Goal: Task Accomplishment & Management: Manage account settings

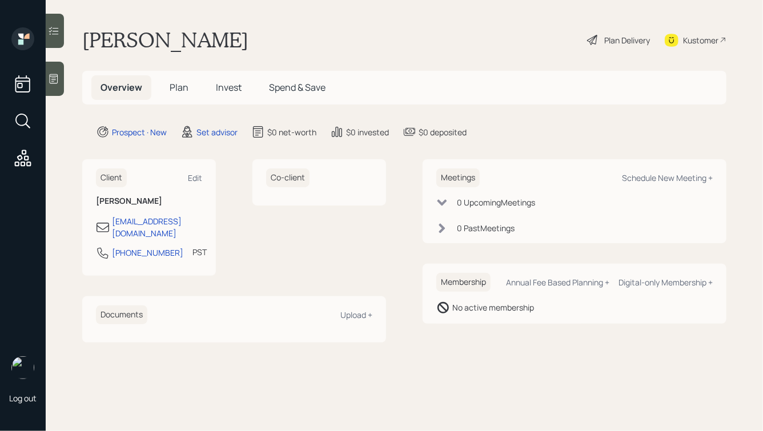
click at [54, 82] on icon at bounding box center [53, 78] width 11 height 11
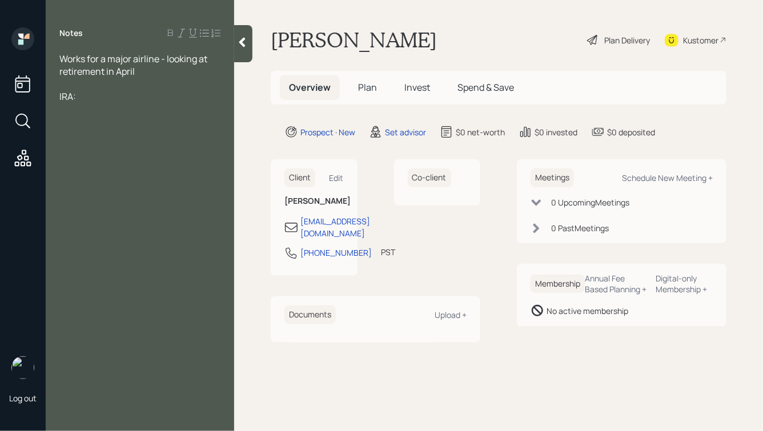
click at [62, 86] on div at bounding box center [139, 84] width 161 height 13
click at [61, 99] on span "401k:" at bounding box center [70, 96] width 22 height 13
click at [138, 97] on div "Current 401k:" at bounding box center [139, 96] width 161 height 13
click at [119, 110] on div "IRA:" at bounding box center [139, 109] width 161 height 13
click at [105, 85] on div at bounding box center [139, 84] width 161 height 13
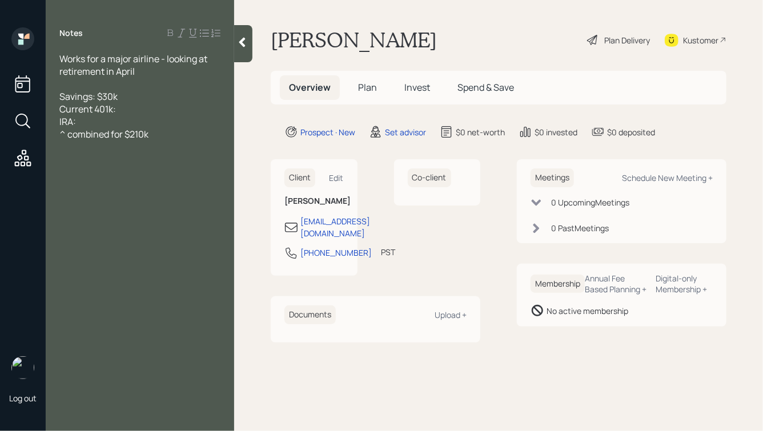
click at [163, 139] on div "^ combined for $210k" at bounding box center [139, 134] width 161 height 13
click at [113, 81] on div at bounding box center [139, 84] width 161 height 13
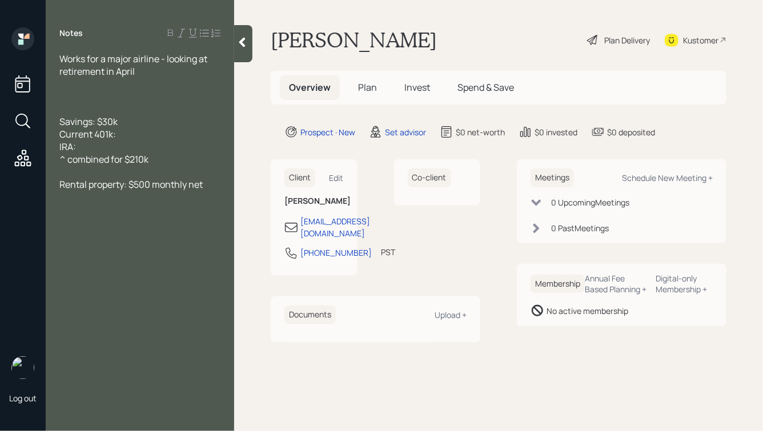
click at [84, 95] on div at bounding box center [139, 96] width 161 height 13
click at [92, 90] on div at bounding box center [139, 84] width 161 height 13
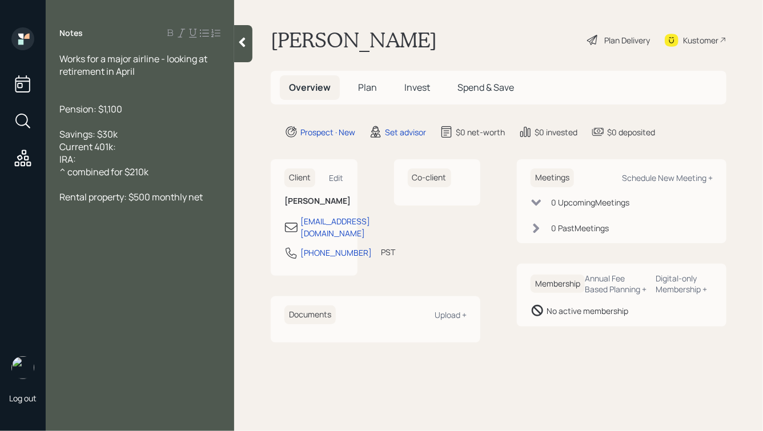
click at [99, 81] on div at bounding box center [139, 84] width 161 height 13
click at [89, 98] on div at bounding box center [139, 96] width 161 height 13
click at [83, 84] on div at bounding box center [139, 84] width 161 height 13
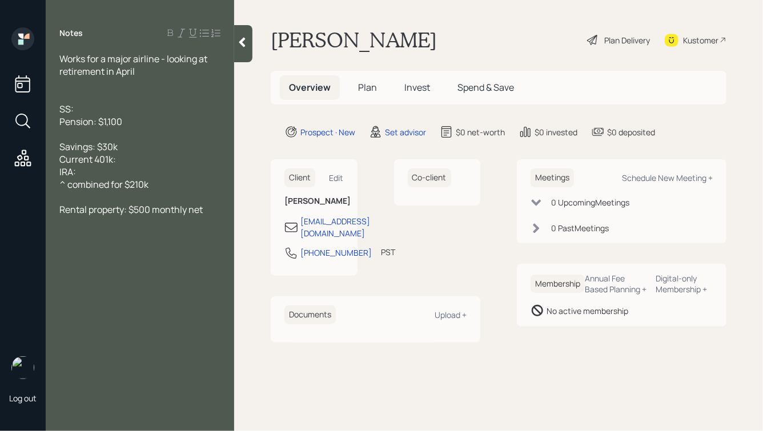
click at [95, 109] on div "SS:" at bounding box center [139, 109] width 161 height 13
click at [135, 119] on div "Pension: $1,100" at bounding box center [139, 121] width 161 height 13
click at [169, 188] on div "^ combined for $210k" at bounding box center [139, 184] width 161 height 13
click at [89, 85] on div at bounding box center [139, 84] width 161 height 13
click at [126, 219] on div at bounding box center [139, 222] width 161 height 13
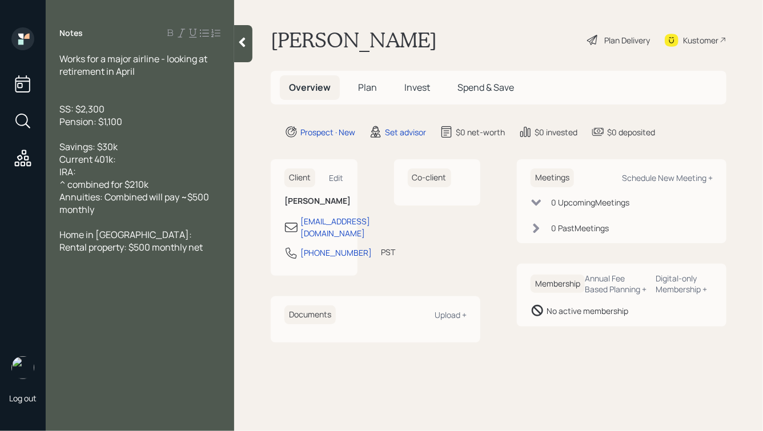
click at [127, 235] on div "Home in CA:" at bounding box center [139, 235] width 161 height 13
click at [119, 87] on div at bounding box center [139, 84] width 161 height 13
click at [162, 163] on div "Current 401k:" at bounding box center [139, 159] width 161 height 13
click at [217, 251] on div "Rental property: $500 monthly net" at bounding box center [139, 247] width 161 height 13
click at [109, 86] on div at bounding box center [139, 84] width 161 height 13
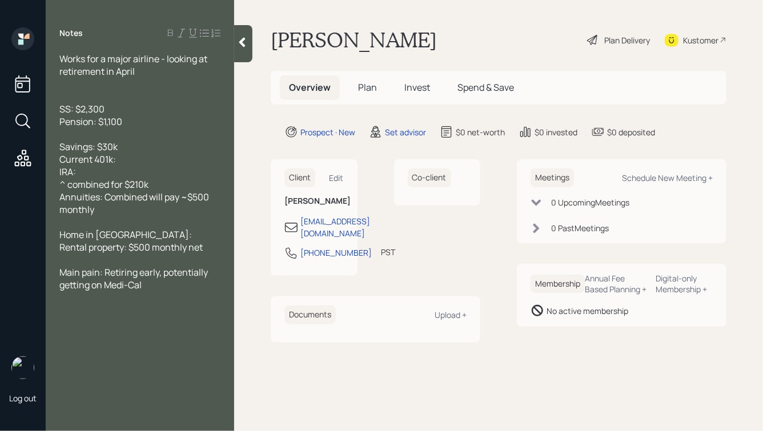
click at [161, 289] on div "Main pain: Retiring early, potentially getting on Medi-Cal" at bounding box center [139, 278] width 161 height 25
click at [159, 71] on div "Works for a major airline - looking at retirement in April" at bounding box center [139, 65] width 161 height 25
click at [62, 58] on span "Works for a major airline - looking at retirement in April" at bounding box center [134, 65] width 150 height 25
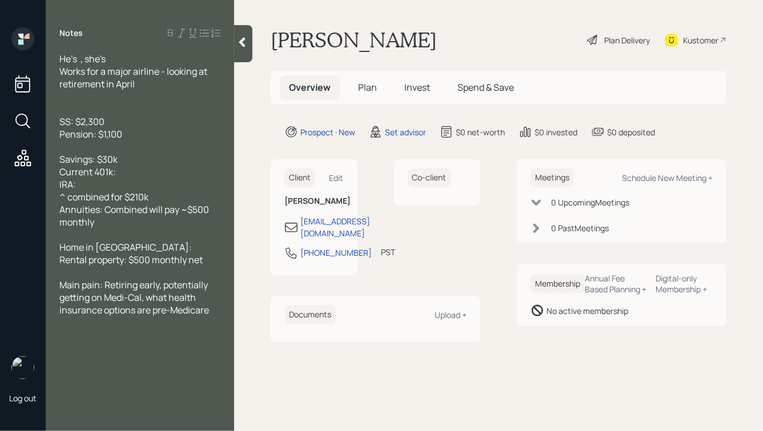
click at [82, 58] on span "He's , she's" at bounding box center [82, 59] width 46 height 13
click at [137, 61] on div "He's 63, she's" at bounding box center [139, 59] width 161 height 13
click at [90, 59] on span "He's 63, she's 63" at bounding box center [93, 59] width 69 height 13
click at [128, 61] on span "He's 62, she's 63" at bounding box center [93, 59] width 69 height 13
click at [139, 82] on div "Works for a major airline - looking at retirement in April" at bounding box center [139, 77] width 161 height 25
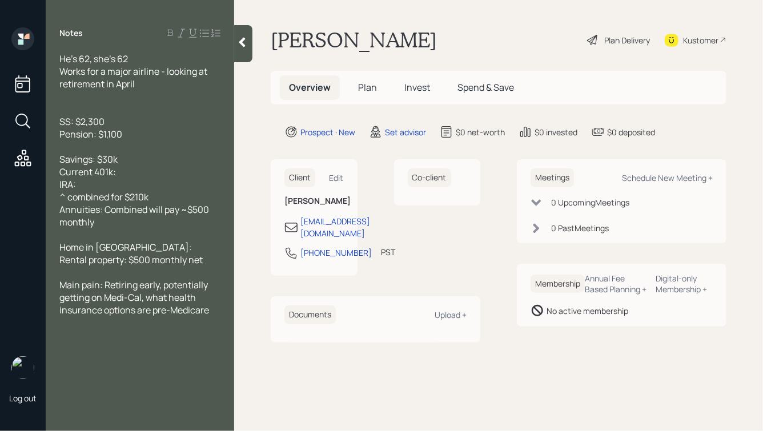
click at [118, 97] on div at bounding box center [139, 96] width 161 height 13
click at [147, 59] on div "He's 62, she's 62" at bounding box center [139, 59] width 161 height 13
click at [152, 94] on div "She's not working" at bounding box center [139, 96] width 161 height 13
click at [60, 122] on span "SS: $2,300" at bounding box center [81, 121] width 45 height 13
click at [123, 122] on div "His SS: $2,300" at bounding box center [139, 121] width 161 height 13
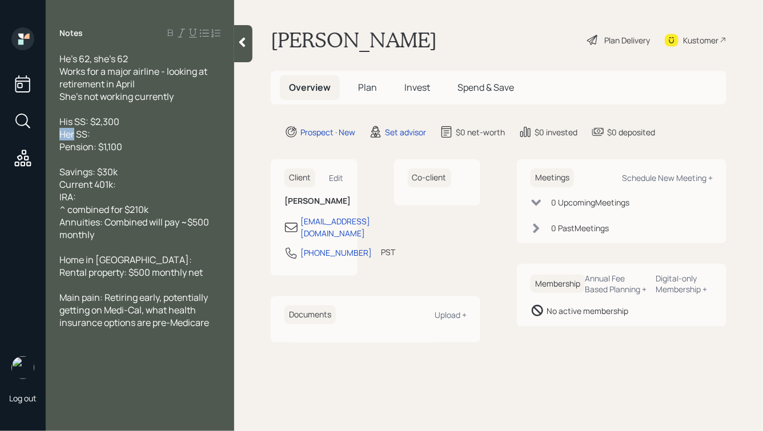
drag, startPoint x: 75, startPoint y: 135, endPoint x: 52, endPoint y: 137, distance: 22.9
click at [52, 137] on div "He's 62, she's 62 Works for a major airline - looking at retirement in April Sh…" at bounding box center [140, 210] width 189 height 314
click at [163, 133] on div "She is not eligible for SS:" at bounding box center [139, 134] width 161 height 13
click at [172, 133] on div "She is not eligible for SS" at bounding box center [139, 134] width 161 height 13
click at [142, 149] on div "Pension: $1,100" at bounding box center [139, 147] width 161 height 13
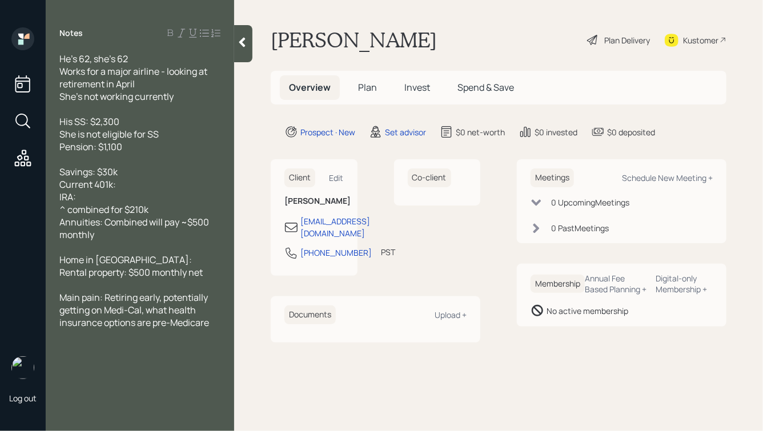
click at [129, 185] on div "Current 401k:" at bounding box center [139, 184] width 161 height 13
click at [126, 177] on div "Savings: $30k" at bounding box center [139, 172] width 161 height 13
click at [106, 197] on div "IRA:" at bounding box center [139, 197] width 161 height 13
click at [141, 185] on div "Current 401k:" at bounding box center [139, 184] width 161 height 13
click at [136, 186] on span "Current 401k: $175k" at bounding box center [99, 184] width 81 height 13
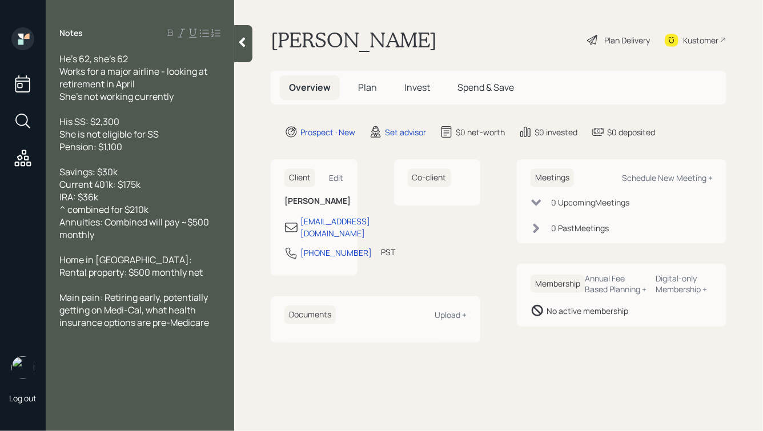
click at [117, 196] on div "IRA: $36k" at bounding box center [139, 197] width 161 height 13
drag, startPoint x: 154, startPoint y: 212, endPoint x: 35, endPoint y: 213, distance: 119.4
click at [35, 213] on div "Log out Notes He's 62, she's 62 Works for a major airline - looking at retireme…" at bounding box center [381, 215] width 763 height 431
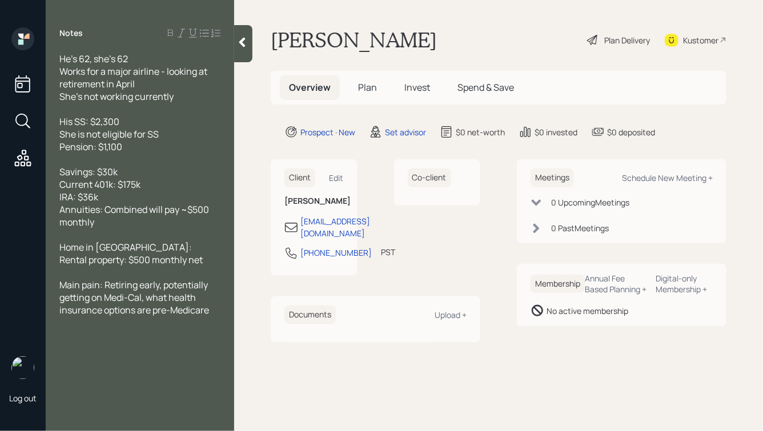
click at [162, 183] on div "Current 401k: $175k" at bounding box center [139, 184] width 161 height 13
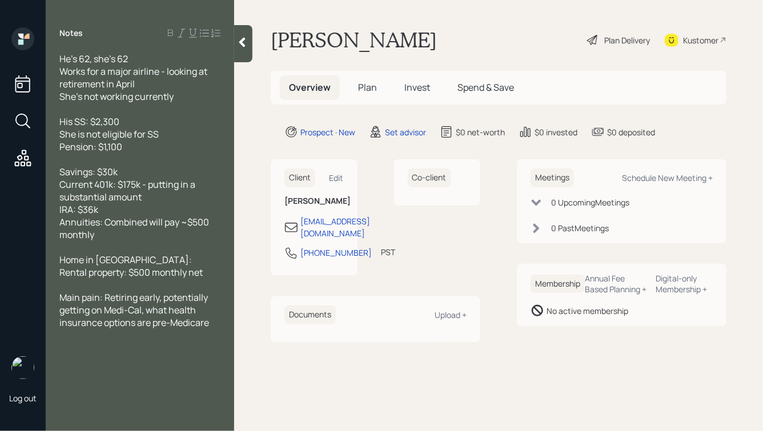
click at [131, 108] on div at bounding box center [139, 109] width 161 height 13
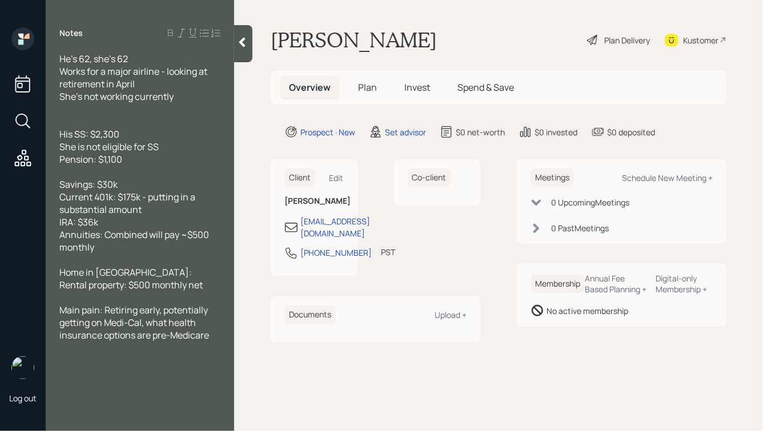
click at [137, 140] on div "His SS: $2,300" at bounding box center [139, 134] width 161 height 13
click at [87, 111] on div at bounding box center [139, 109] width 161 height 13
click at [131, 160] on div "Pension: $1,100" at bounding box center [139, 159] width 161 height 13
click at [127, 249] on div "Annuities: Combined will pay ~$500 monthly" at bounding box center [139, 241] width 161 height 25
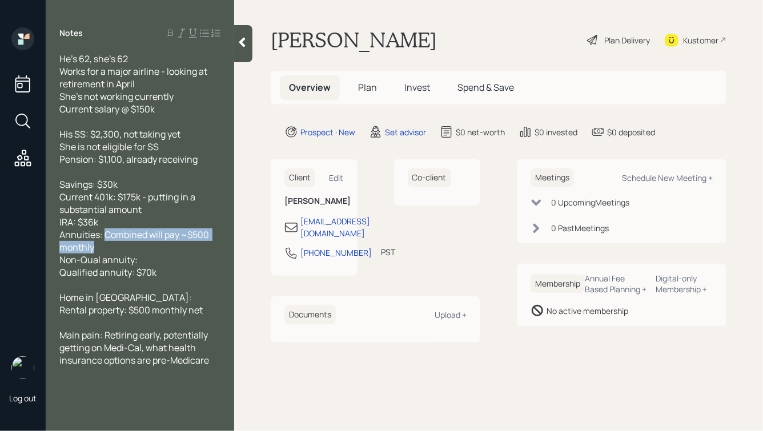
drag, startPoint x: 106, startPoint y: 237, endPoint x: 133, endPoint y: 250, distance: 29.1
click at [133, 250] on div "Annuities: Combined will pay ~$500 monthly" at bounding box center [139, 241] width 161 height 25
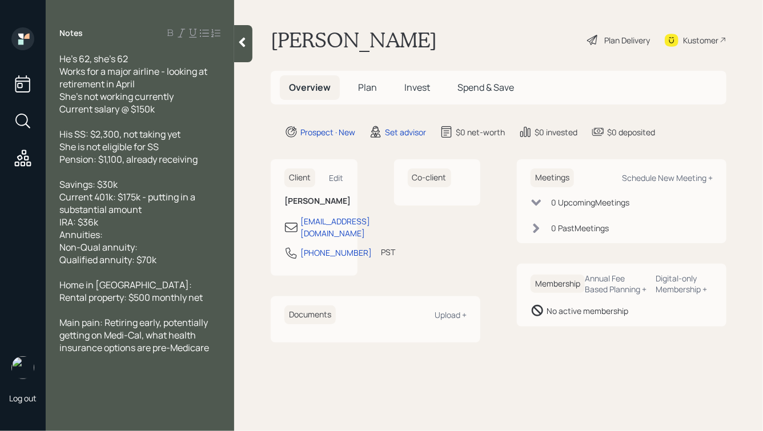
drag, startPoint x: 107, startPoint y: 237, endPoint x: 39, endPoint y: 238, distance: 67.4
click at [39, 238] on div "Log out Notes He's 62, she's 62 Works for a major airline - looking at retireme…" at bounding box center [381, 215] width 763 height 431
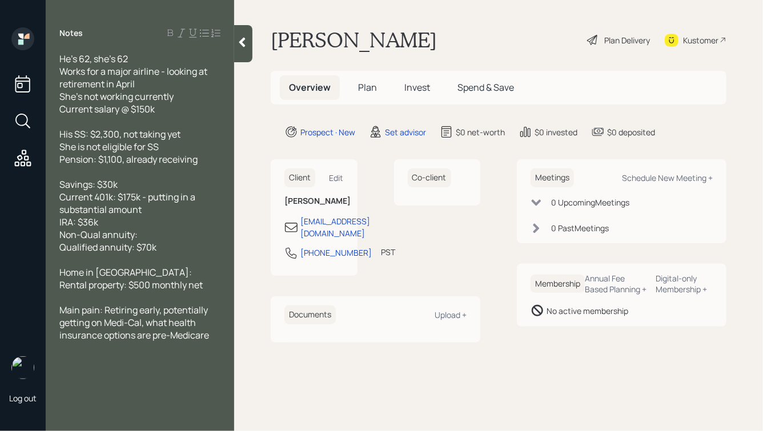
click at [155, 250] on span "Qualified annuity: $70k" at bounding box center [107, 247] width 97 height 13
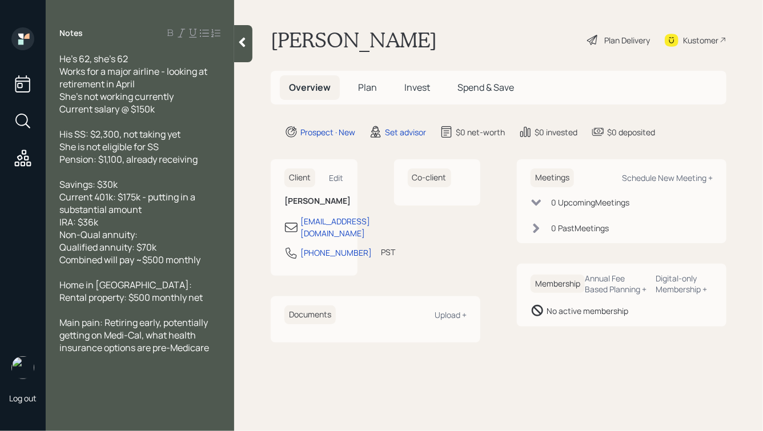
click at [61, 261] on span "Combined will pay ~$500 monthly" at bounding box center [129, 260] width 141 height 13
click at [209, 265] on span "^ Combined will pay ~$500 monthly" at bounding box center [133, 260] width 149 height 13
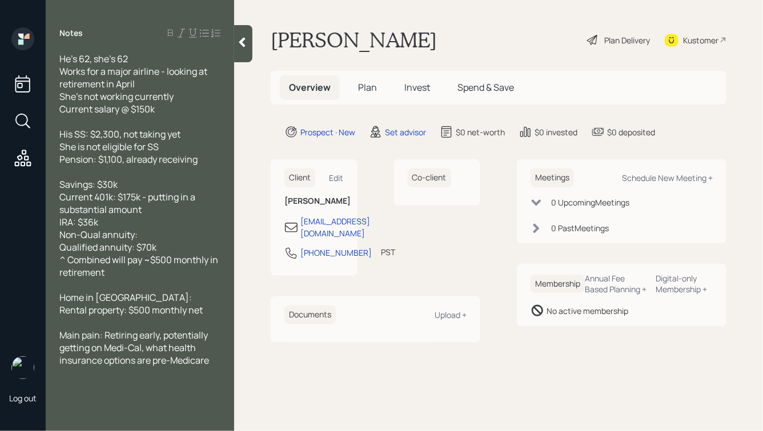
click at [151, 241] on div "Non-Qual annuity:" at bounding box center [139, 235] width 161 height 13
click at [154, 299] on div "Home in CA:" at bounding box center [139, 297] width 161 height 13
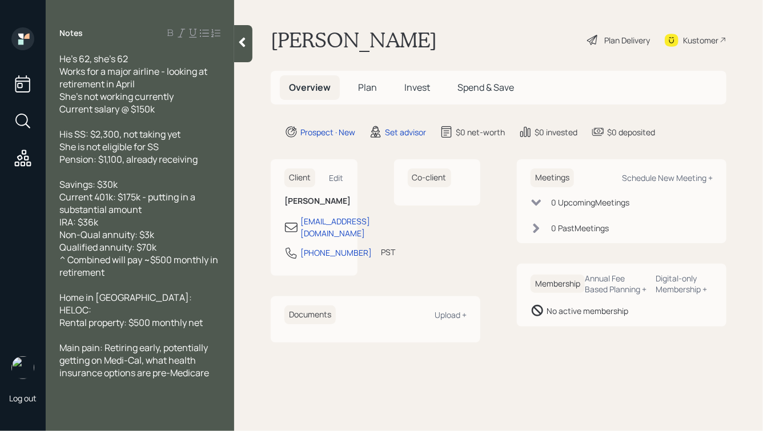
click at [175, 296] on div "Home in CA:" at bounding box center [139, 297] width 161 height 13
click at [113, 313] on div "HELOC:" at bounding box center [139, 310] width 161 height 13
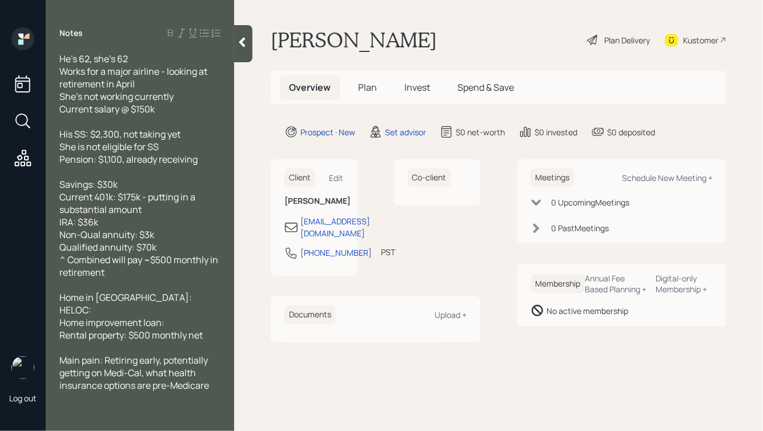
click at [127, 298] on div "Home in CA:" at bounding box center [139, 297] width 161 height 13
click at [182, 326] on div "Home improvement loan:" at bounding box center [139, 323] width 161 height 13
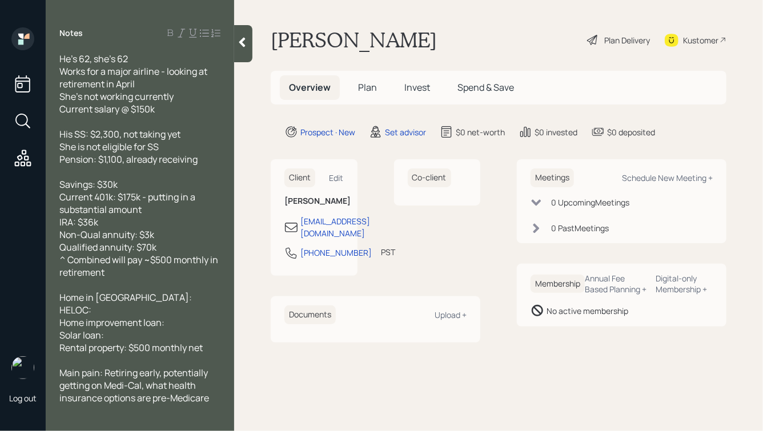
scroll to position [26, 0]
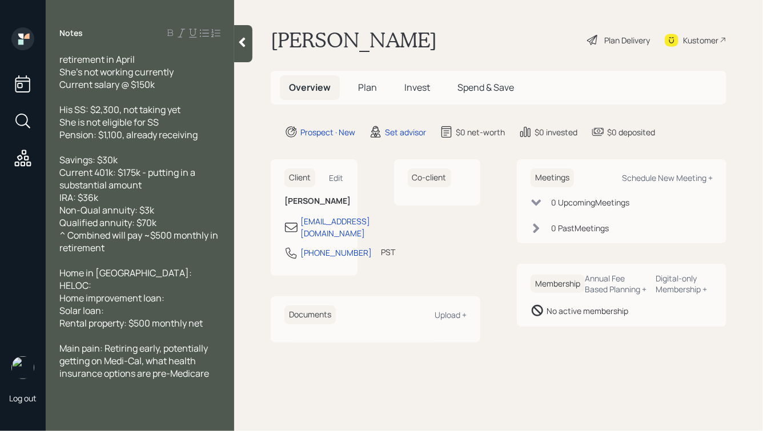
click at [213, 327] on div "Rental property: $500 monthly net" at bounding box center [139, 323] width 161 height 13
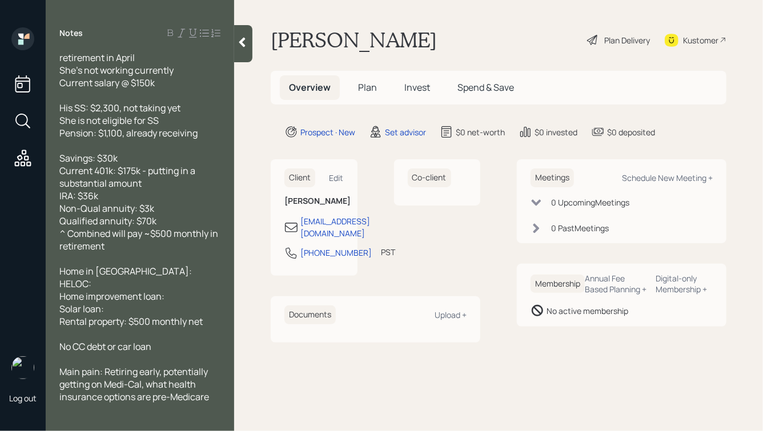
click at [138, 269] on div "Home in CA:" at bounding box center [139, 271] width 161 height 13
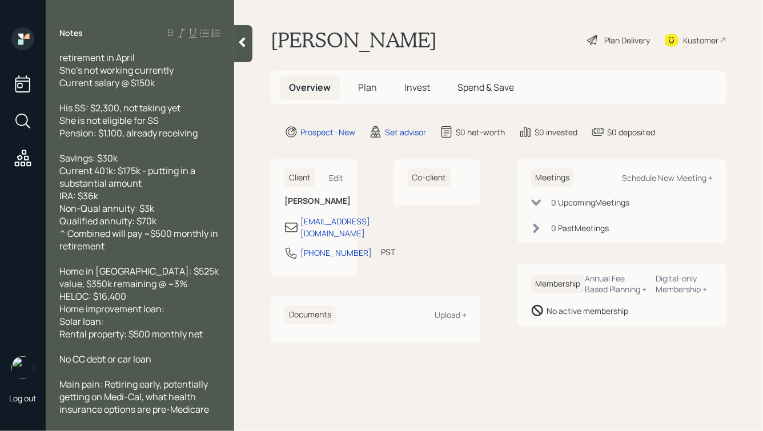
click at [171, 315] on div "Home improvement loan:" at bounding box center [139, 309] width 161 height 13
click at [142, 325] on div "Solar loan:" at bounding box center [139, 321] width 161 height 13
click at [178, 311] on div "Home improvement loan:" at bounding box center [139, 309] width 161 height 13
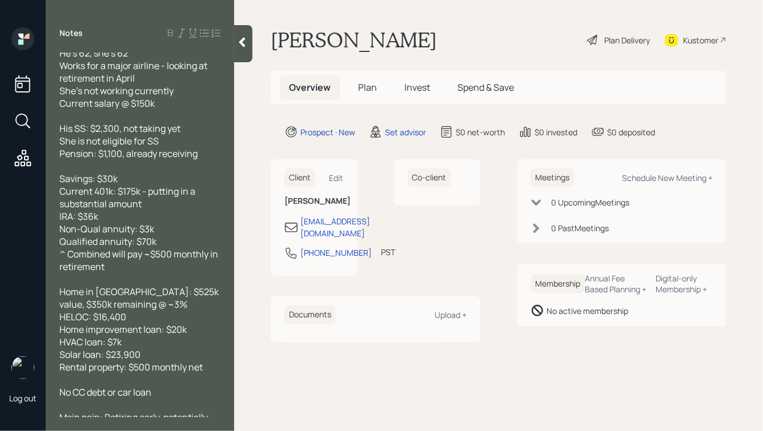
scroll to position [0, 0]
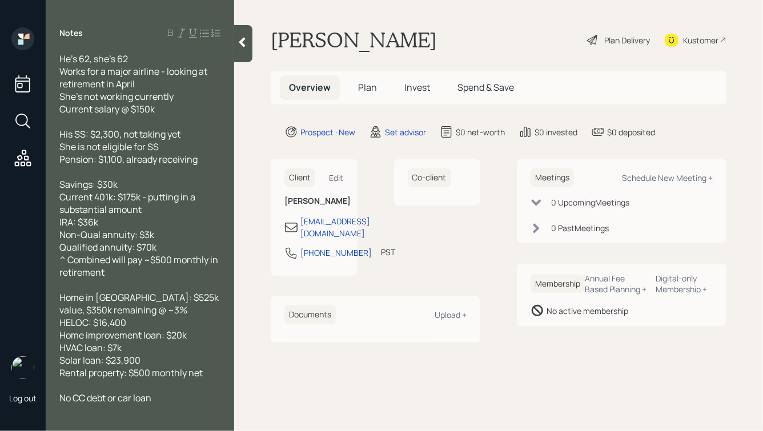
drag, startPoint x: 166, startPoint y: 111, endPoint x: 42, endPoint y: 63, distance: 133.2
click at [42, 63] on div "Log out Notes He's 62, she's 62 Works for a major airline - looking at retireme…" at bounding box center [381, 215] width 763 height 431
click at [111, 75] on span "Works for a major airline - looking at retirement in April" at bounding box center [134, 77] width 150 height 25
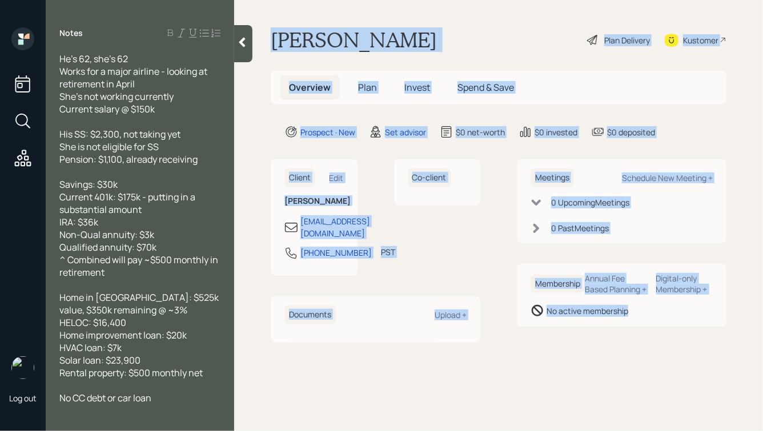
drag, startPoint x: 273, startPoint y: 36, endPoint x: 605, endPoint y: 355, distance: 459.9
click at [605, 355] on main "William Bishop Plan Delivery Kustomer Overview Plan Invest Spend & Save Prospec…" at bounding box center [498, 215] width 529 height 431
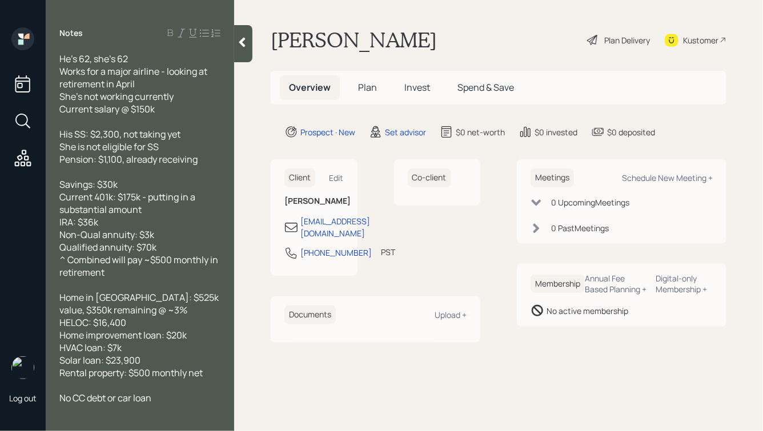
drag, startPoint x: 654, startPoint y: 352, endPoint x: 421, endPoint y: 29, distance: 398.5
click at [421, 29] on main "William Bishop Plan Delivery Kustomer Overview Plan Invest Spend & Save Prospec…" at bounding box center [498, 215] width 529 height 431
click at [421, 29] on div "William Bishop Plan Delivery Kustomer" at bounding box center [499, 39] width 456 height 25
click at [164, 110] on div "Current salary @ $150k" at bounding box center [139, 109] width 161 height 13
click at [243, 49] on div at bounding box center [243, 43] width 18 height 37
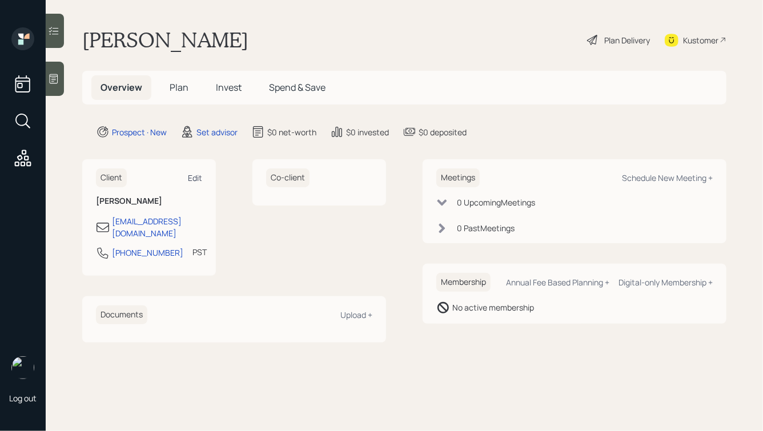
click at [200, 181] on div "Edit" at bounding box center [195, 178] width 14 height 11
select select "America/Los_Angeles"
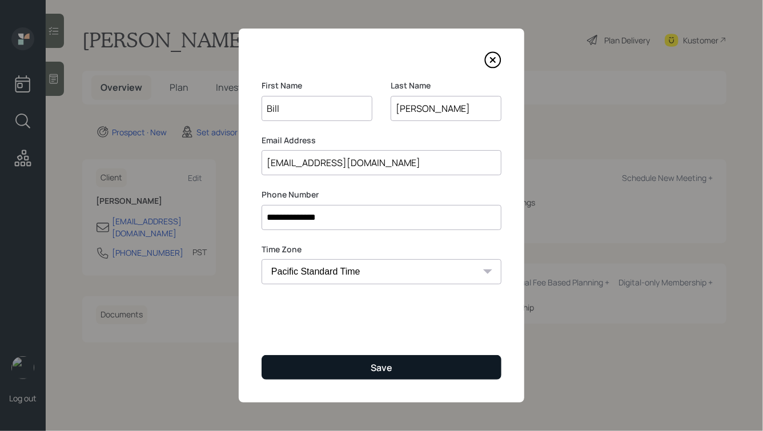
type input "Bill"
click at [372, 365] on div "Save" at bounding box center [382, 368] width 22 height 13
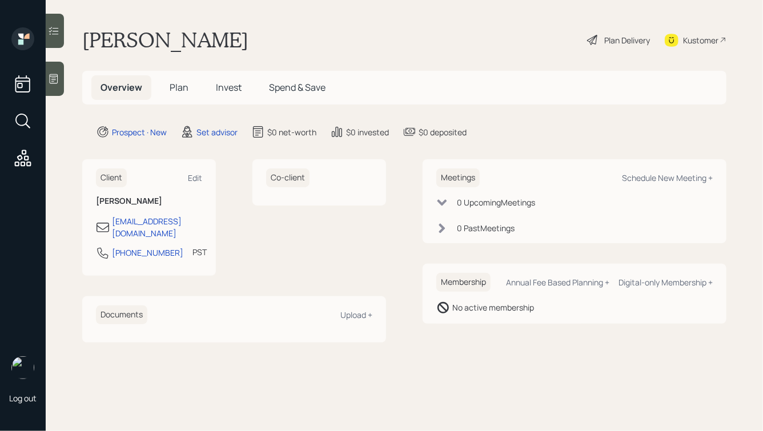
click at [59, 79] on icon at bounding box center [53, 78] width 11 height 11
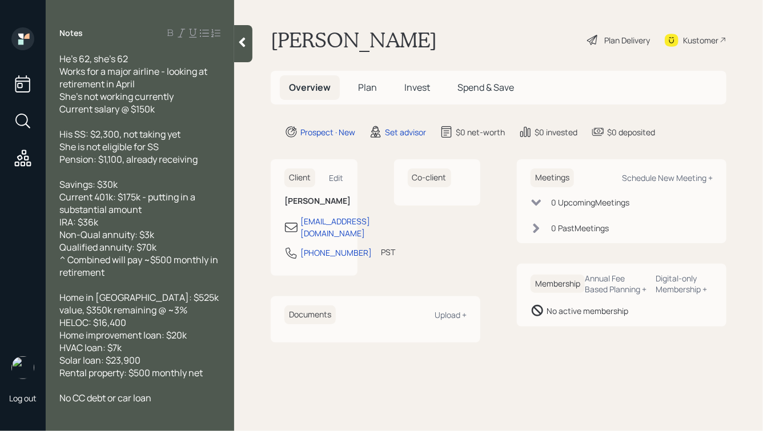
scroll to position [41, 0]
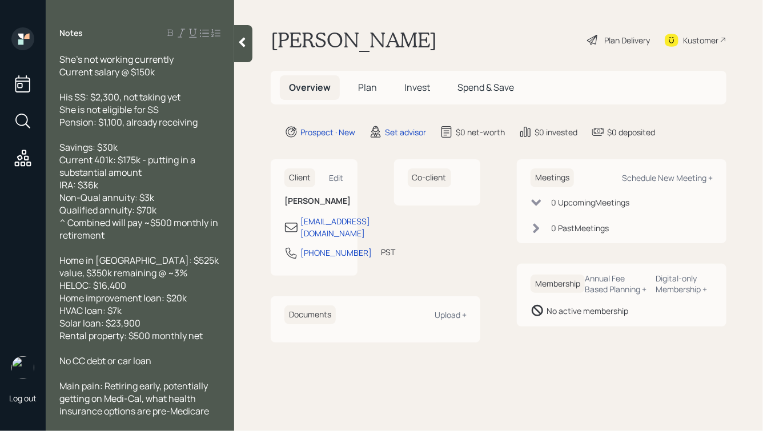
click at [211, 333] on div "Home in CA: $525k value, $350k remaining @ ~3% HELOC: $16,400 Home improvement …" at bounding box center [139, 298] width 161 height 88
click at [243, 46] on icon at bounding box center [242, 42] width 11 height 11
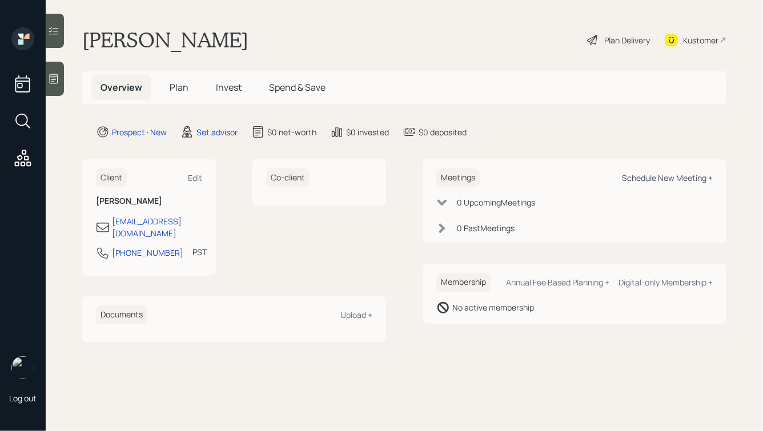
click at [648, 178] on div "Schedule New Meeting +" at bounding box center [667, 178] width 91 height 11
select select "round-robin"
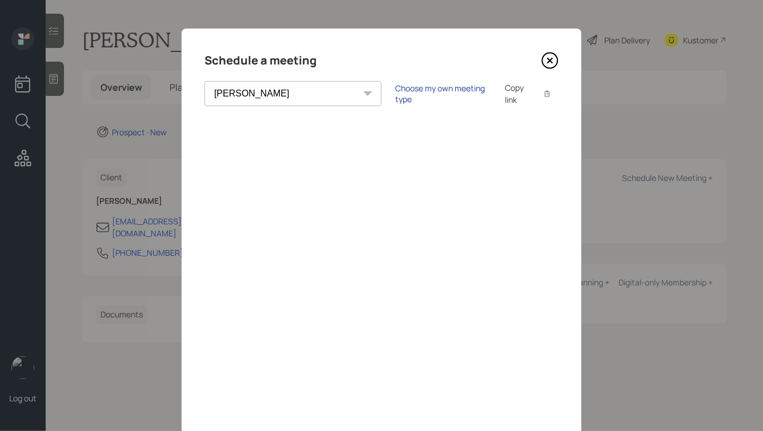
click at [395, 98] on div "Choose my own meeting type" at bounding box center [443, 94] width 96 height 22
click at [551, 62] on icon at bounding box center [550, 60] width 5 height 5
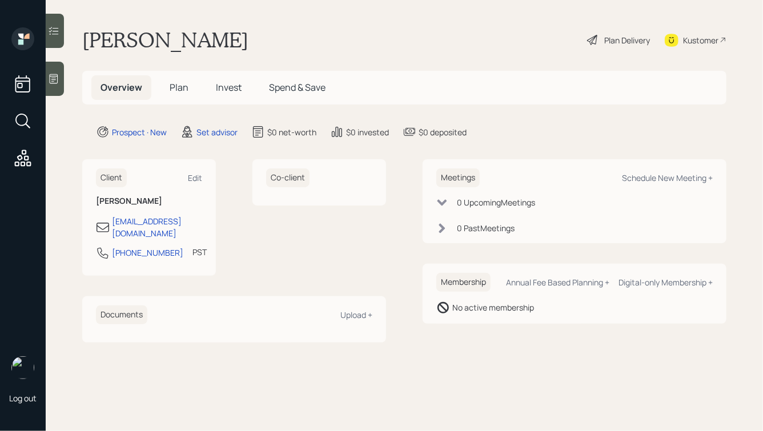
click at [54, 76] on icon at bounding box center [54, 79] width 9 height 10
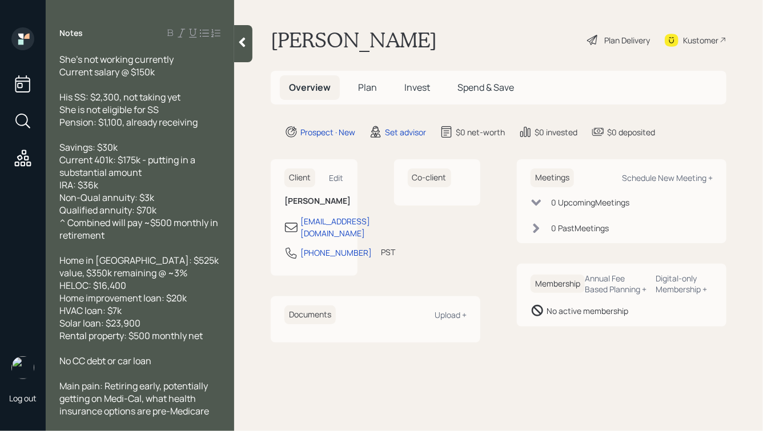
scroll to position [41, 0]
click at [129, 334] on span "Home in CA: $525k value, $350k remaining @ ~3% HELOC: $16,400 Home improvement …" at bounding box center [139, 298] width 161 height 88
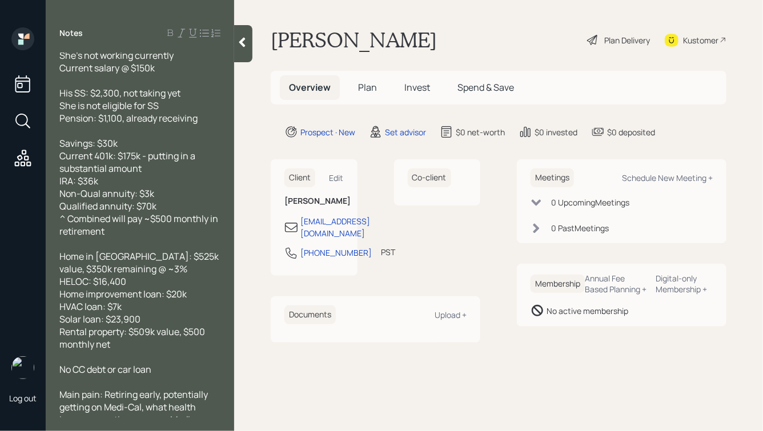
click at [155, 349] on div "Home in CA: $525k value, $350k remaining @ ~3% HELOC: $16,400 Home improvement …" at bounding box center [139, 300] width 161 height 101
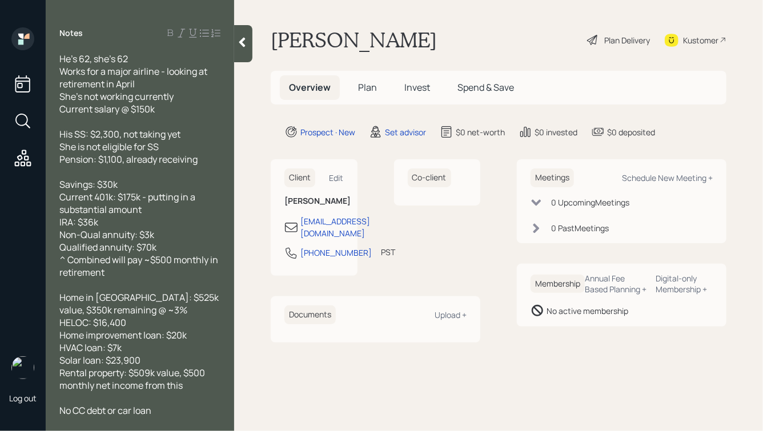
scroll to position [54, 0]
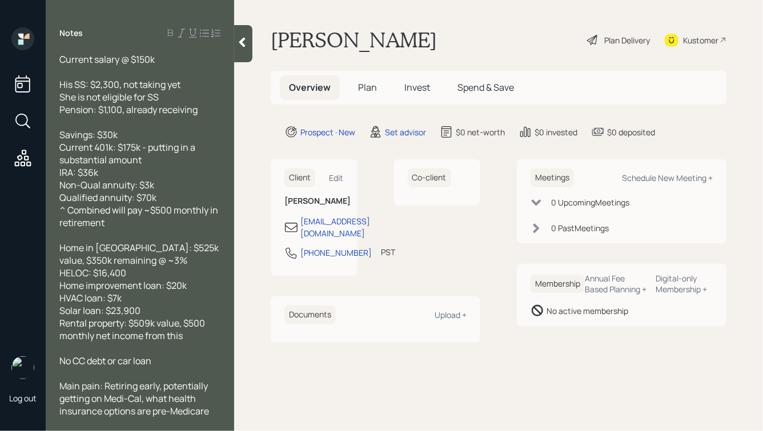
click at [240, 39] on icon at bounding box center [242, 42] width 11 height 11
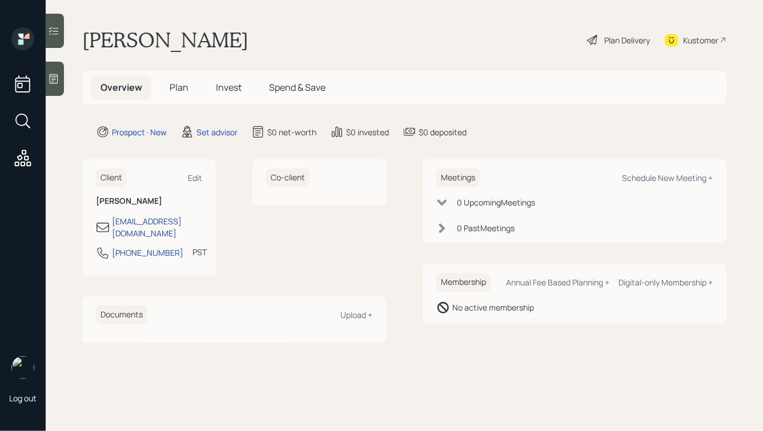
click at [58, 80] on icon at bounding box center [53, 78] width 11 height 11
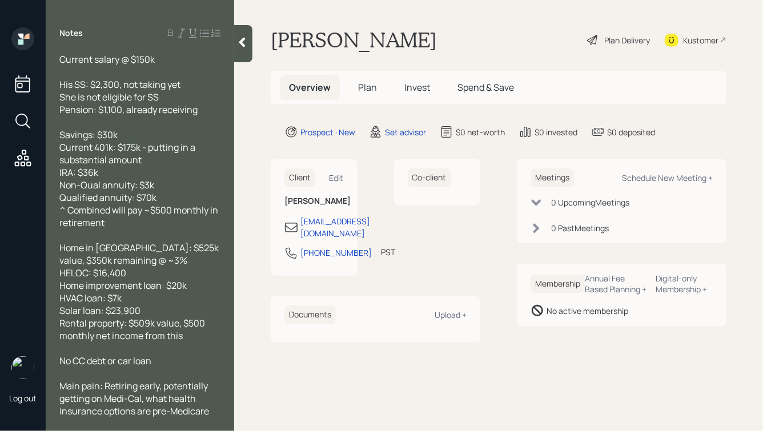
click at [183, 323] on span "Home in CA: $525k value, $350k remaining @ ~3% HELOC: $16,400 Home improvement …" at bounding box center [139, 292] width 161 height 101
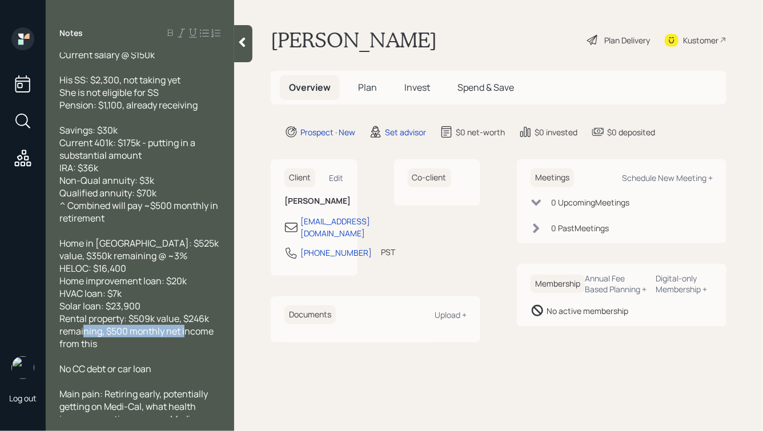
drag, startPoint x: 162, startPoint y: 345, endPoint x: 152, endPoint y: 331, distance: 16.7
click at [152, 331] on div "Home in [GEOGRAPHIC_DATA]: $525k value, $350k remaining @ ~3% HELOC: $16,400 Ho…" at bounding box center [139, 293] width 161 height 113
click at [152, 331] on span "Home in [GEOGRAPHIC_DATA]: $525k value, $350k remaining @ ~3% HELOC: $16,400 Ho…" at bounding box center [139, 293] width 161 height 113
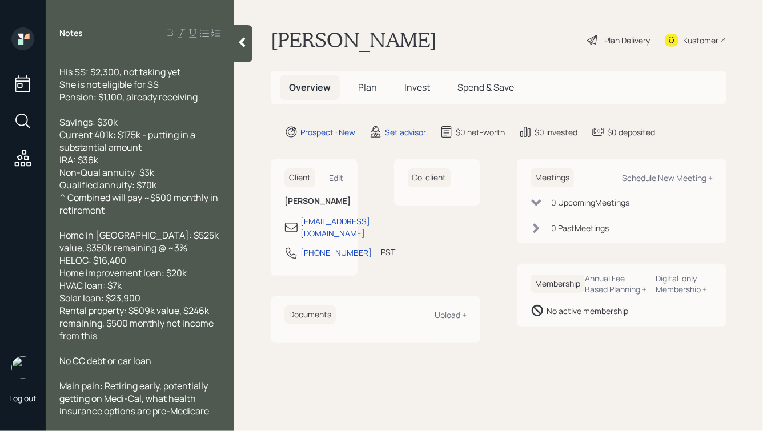
scroll to position [0, 0]
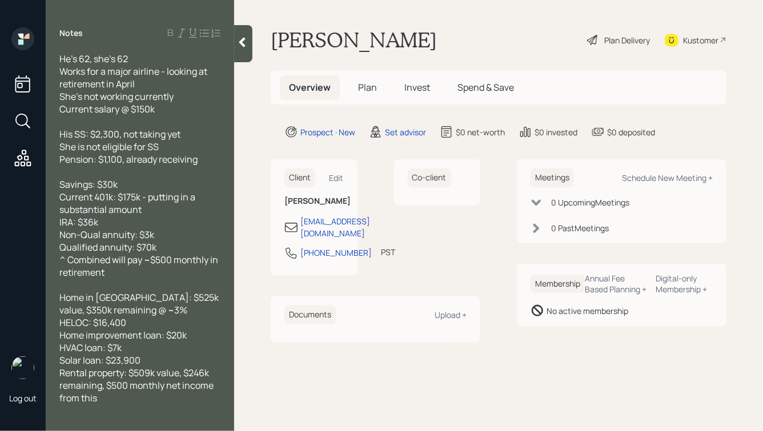
click at [243, 42] on icon at bounding box center [242, 42] width 11 height 11
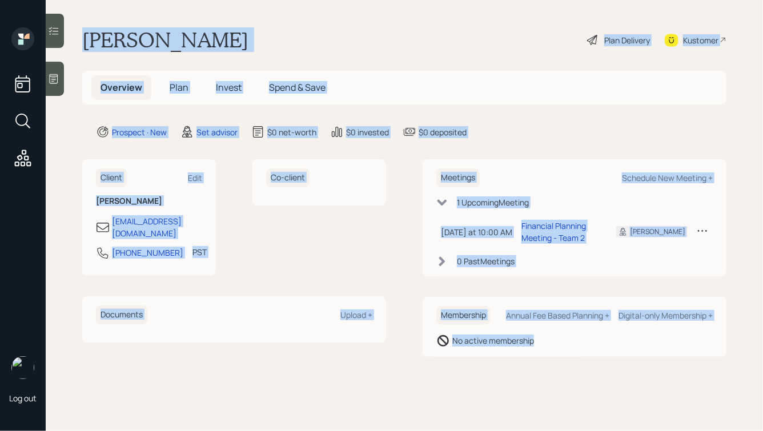
drag, startPoint x: 86, startPoint y: 33, endPoint x: 499, endPoint y: 365, distance: 530.3
click at [499, 365] on main "[PERSON_NAME] Plan Delivery Kustomer Overview Plan Invest Spend & Save Prospect…" at bounding box center [405, 215] width 718 height 431
drag, startPoint x: 550, startPoint y: 364, endPoint x: 269, endPoint y: -3, distance: 462.5
click at [269, 0] on html "Log out [PERSON_NAME] Plan Delivery Kustomer Overview Plan Invest Spend & Save …" at bounding box center [381, 215] width 763 height 431
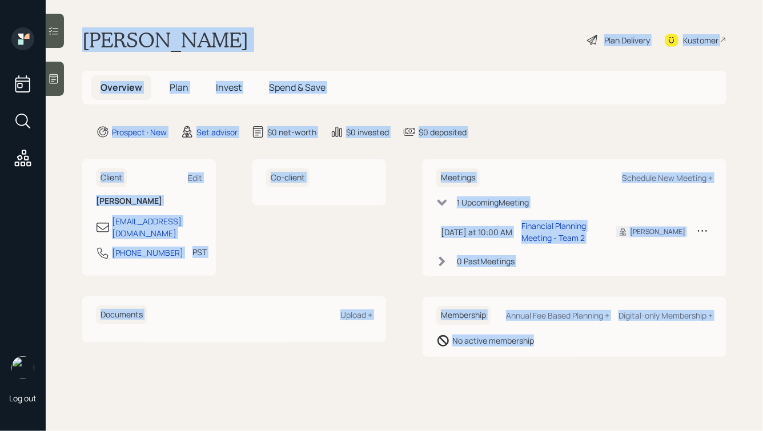
click at [252, 27] on div "[PERSON_NAME] Plan Delivery Kustomer" at bounding box center [404, 39] width 645 height 25
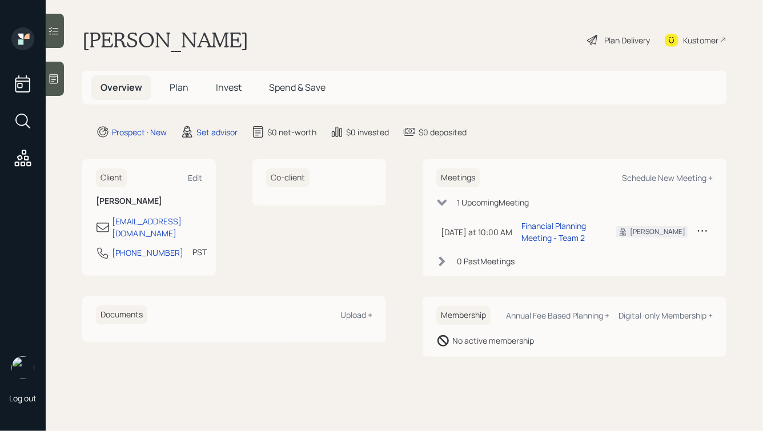
click at [59, 87] on div at bounding box center [55, 79] width 18 height 34
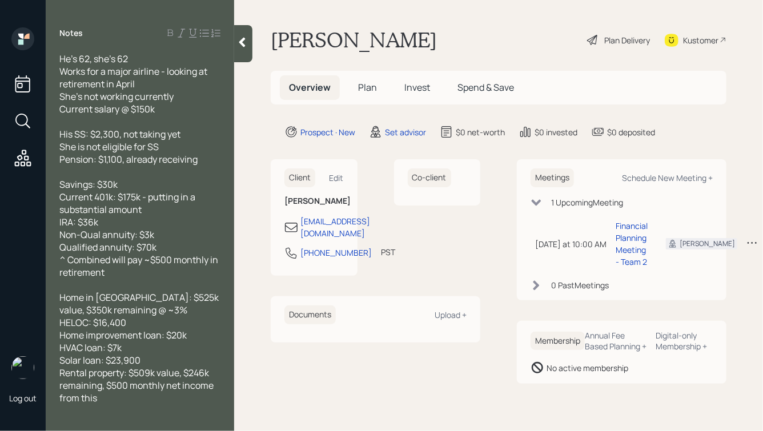
scroll to position [67, 0]
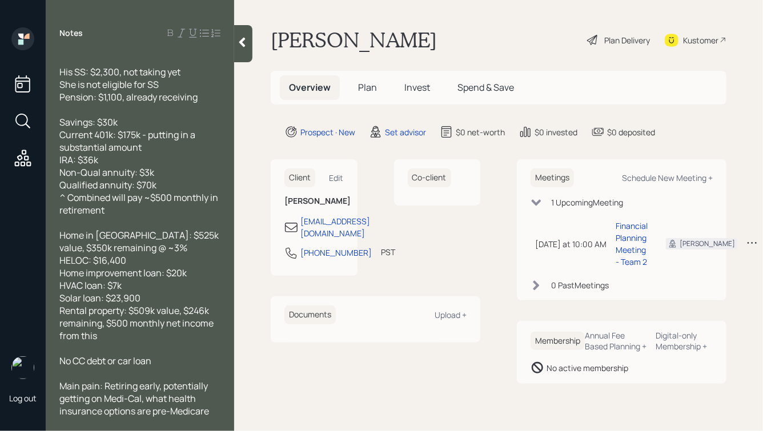
click at [133, 339] on div "Home in [GEOGRAPHIC_DATA]: $525k value, $350k remaining @ ~3% HELOC: $16,400 Ho…" at bounding box center [139, 285] width 161 height 113
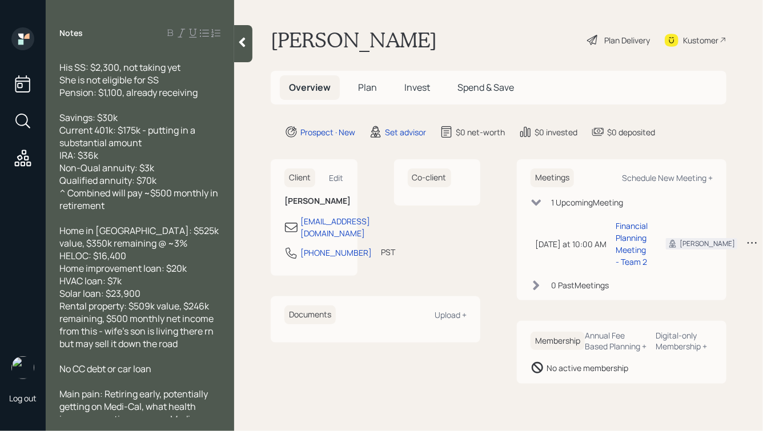
click at [235, 47] on div at bounding box center [243, 43] width 18 height 37
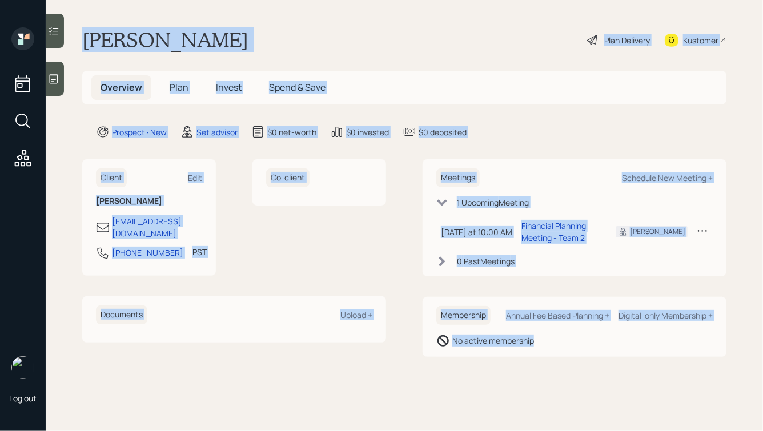
drag, startPoint x: 83, startPoint y: 35, endPoint x: 558, endPoint y: 355, distance: 572.1
click at [558, 355] on main "[PERSON_NAME] Plan Delivery Kustomer Overview Plan Invest Spend & Save Prospect…" at bounding box center [405, 215] width 718 height 431
click at [558, 355] on div "Membership Annual Fee Based Planning + Digital-only Membership + No active memb…" at bounding box center [575, 327] width 304 height 60
drag, startPoint x: 575, startPoint y: 353, endPoint x: 313, endPoint y: 3, distance: 436.8
click at [313, 3] on main "[PERSON_NAME] Plan Delivery Kustomer Overview Plan Invest Spend & Save Prospect…" at bounding box center [405, 215] width 718 height 431
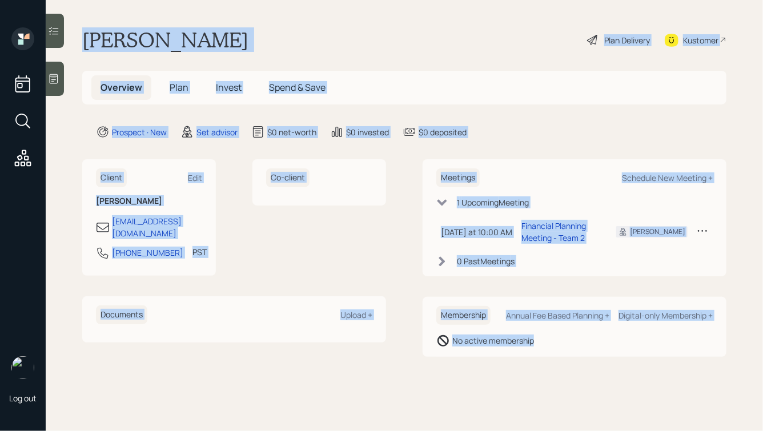
click at [307, 27] on div "[PERSON_NAME] Plan Delivery Kustomer" at bounding box center [404, 39] width 645 height 25
